Goal: Entertainment & Leisure: Consume media (video, audio)

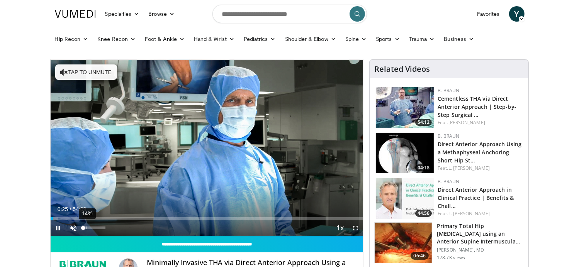
click at [87, 227] on div "14%" at bounding box center [94, 228] width 22 height 3
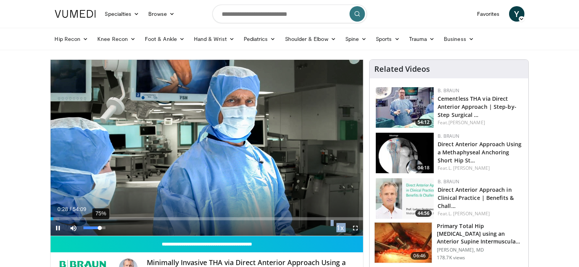
drag, startPoint x: 87, startPoint y: 227, endPoint x: 100, endPoint y: 225, distance: 13.2
click at [100, 225] on video-js "**********" at bounding box center [207, 148] width 313 height 177
click at [104, 224] on div "95%" at bounding box center [94, 228] width 27 height 15
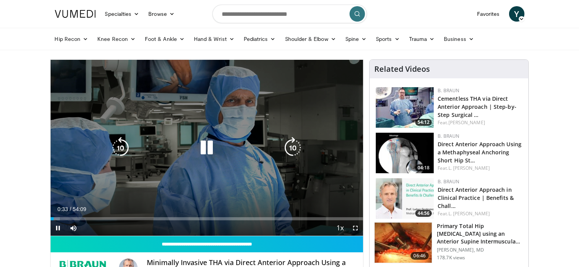
click at [109, 74] on div "10 seconds Tap to unmute" at bounding box center [207, 148] width 313 height 176
click at [63, 82] on div "10 seconds Tap to unmute" at bounding box center [207, 148] width 313 height 176
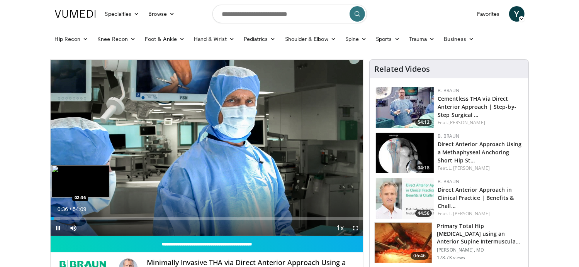
click at [65, 215] on div "Loaded : 3.07% 00:36 02:36" at bounding box center [207, 216] width 313 height 7
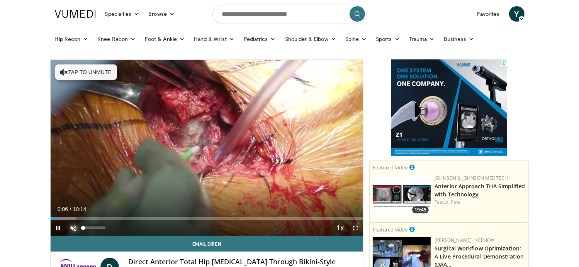
click at [76, 223] on span "Video Player" at bounding box center [73, 228] width 15 height 15
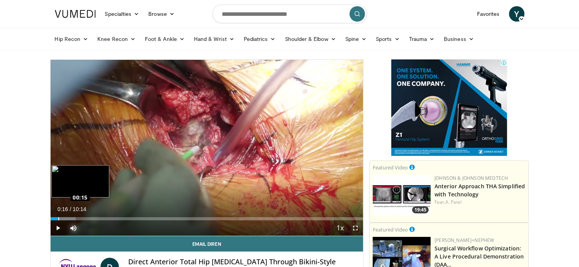
click at [59, 215] on div "Loaded : 8.14% 00:16 00:15" at bounding box center [207, 216] width 313 height 7
drag, startPoint x: 59, startPoint y: 215, endPoint x: 65, endPoint y: 214, distance: 6.6
click at [65, 214] on video-js "**********" at bounding box center [207, 148] width 313 height 177
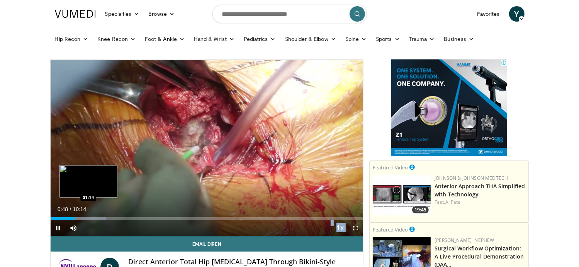
click at [88, 217] on div "Loaded : 17.73% 00:48 01:14" at bounding box center [207, 216] width 313 height 7
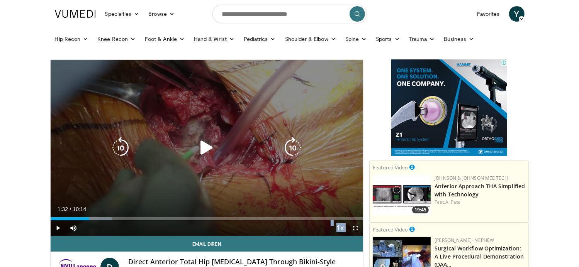
click at [97, 214] on div "Loaded : 19.53% 01:32 01:14" at bounding box center [207, 216] width 313 height 7
click at [110, 216] on div "Loaded : 21.16% 01:52 01:54" at bounding box center [207, 216] width 313 height 7
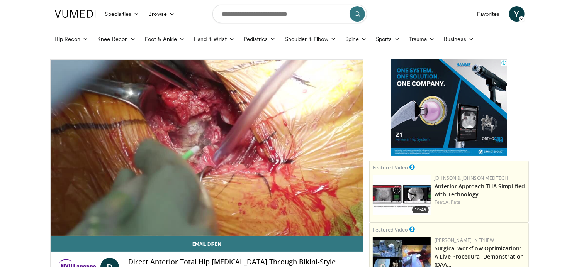
click at [116, 216] on video-js "**********" at bounding box center [207, 148] width 313 height 177
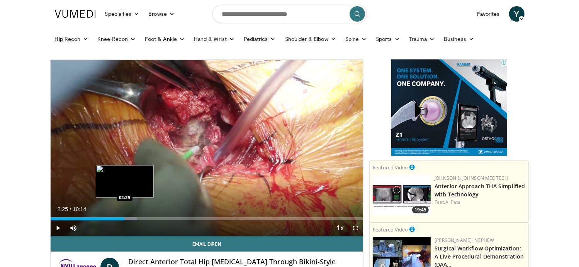
click at [124, 216] on div "Loaded : 27.67% 02:25 02:25" at bounding box center [207, 216] width 313 height 7
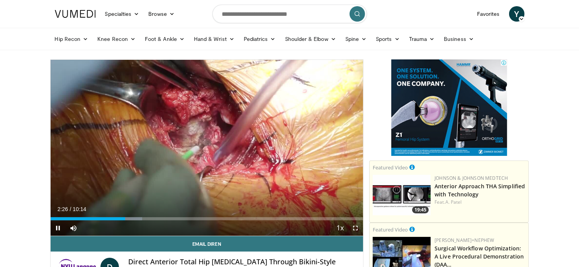
click at [138, 211] on div "Current Time 2:26 / Duration 10:14" at bounding box center [207, 209] width 313 height 7
click at [137, 216] on div "Loaded : 29.30% 02:28 02:50" at bounding box center [207, 216] width 313 height 7
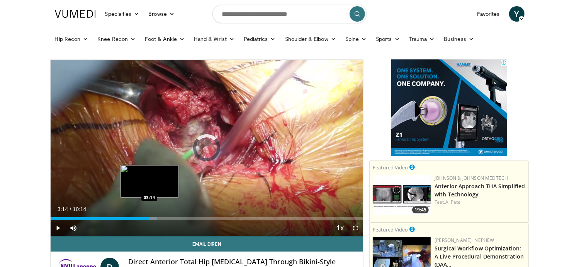
click at [150, 218] on div "Progress Bar" at bounding box center [141, 219] width 32 height 3
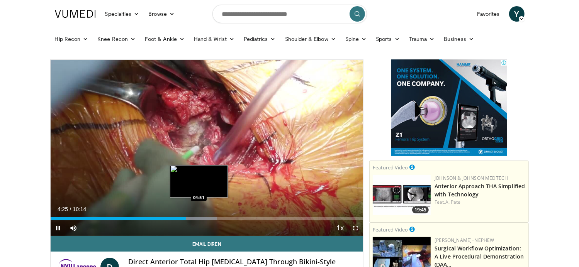
click at [199, 215] on div "Loaded : 53.22% 04:26 04:51" at bounding box center [207, 216] width 313 height 7
